Goal: Task Accomplishment & Management: Manage account settings

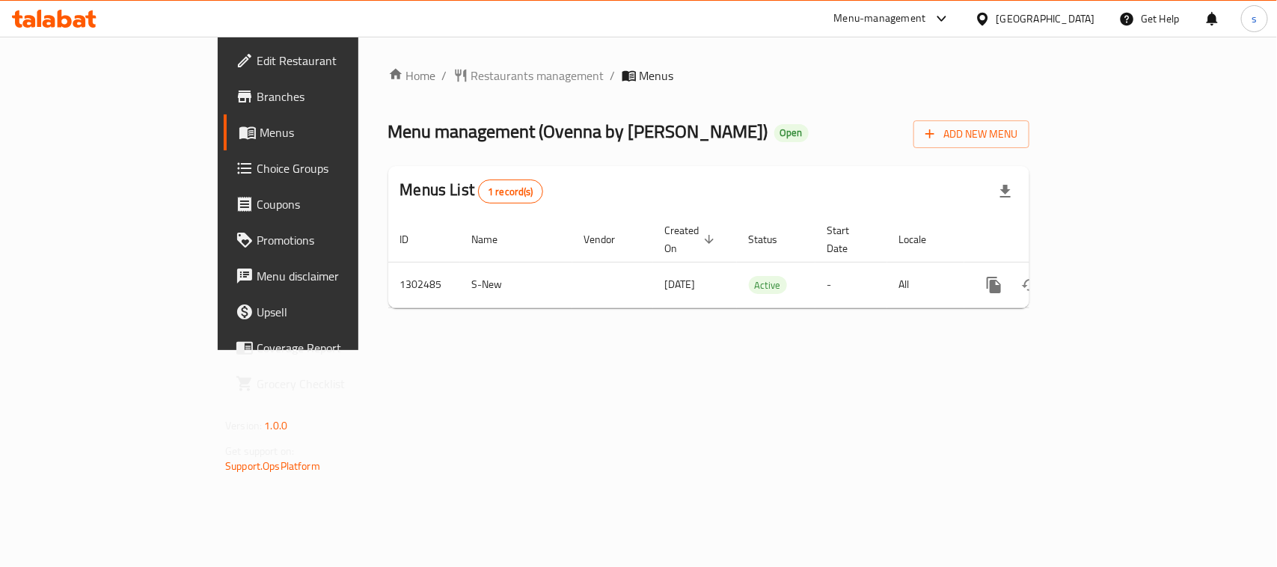
click at [939, 22] on icon at bounding box center [942, 19] width 18 height 18
click at [852, 129] on div "Restaurant-Management" at bounding box center [800, 131] width 117 height 16
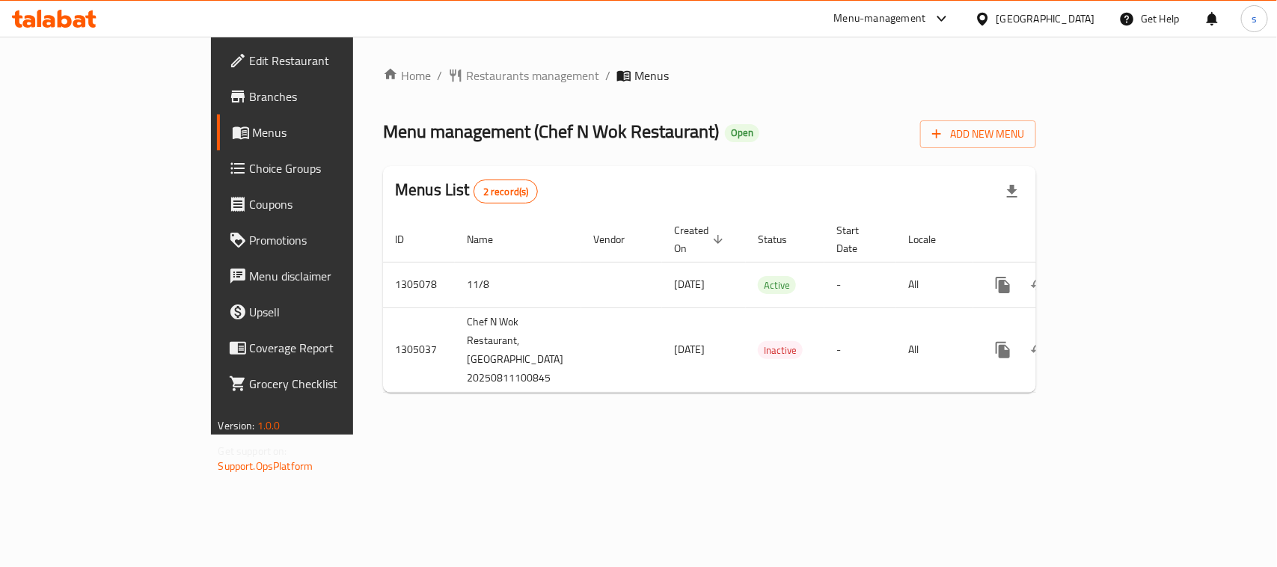
click at [1005, 17] on div "[GEOGRAPHIC_DATA]" at bounding box center [1046, 18] width 99 height 16
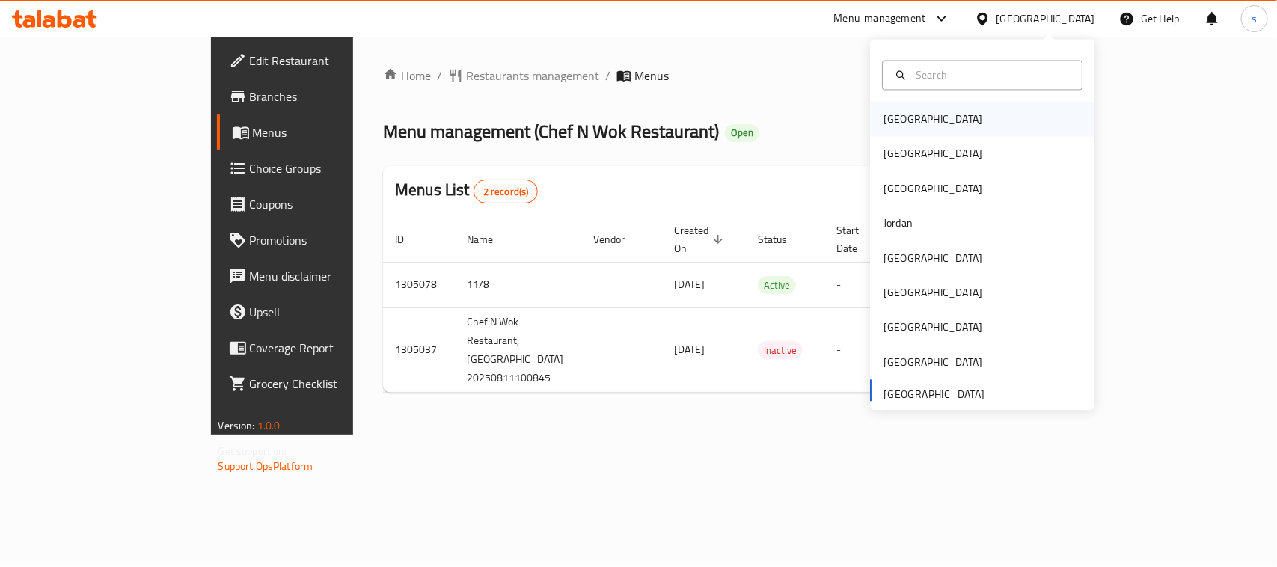
click at [903, 113] on div "[GEOGRAPHIC_DATA]" at bounding box center [933, 119] width 99 height 16
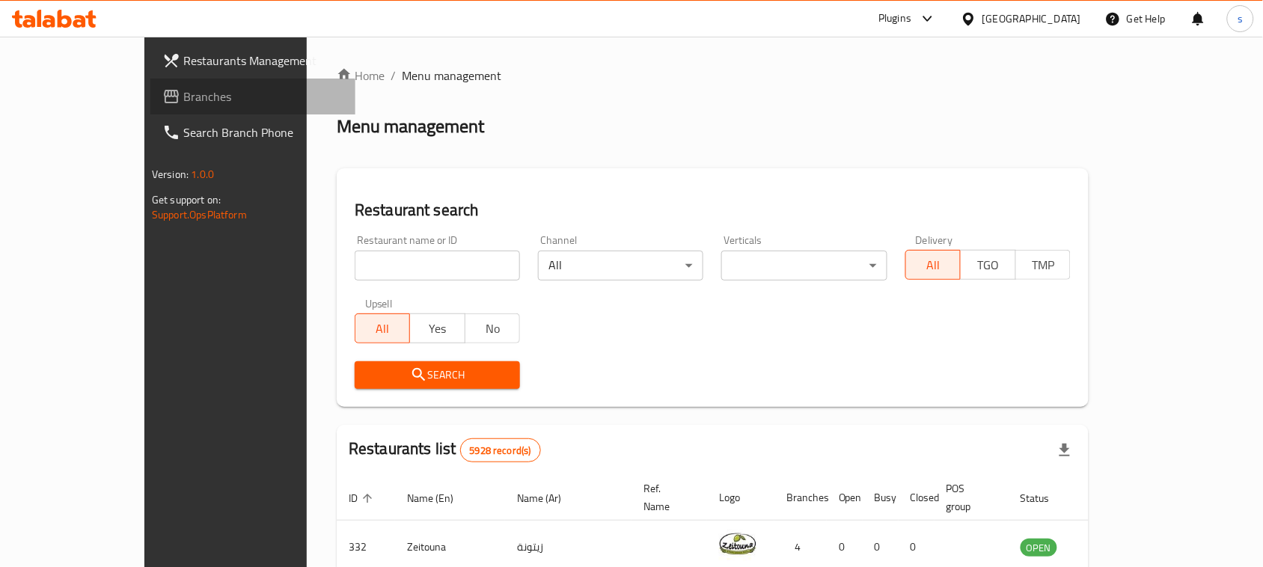
click at [183, 96] on span "Branches" at bounding box center [263, 97] width 160 height 18
